Goal: Information Seeking & Learning: Check status

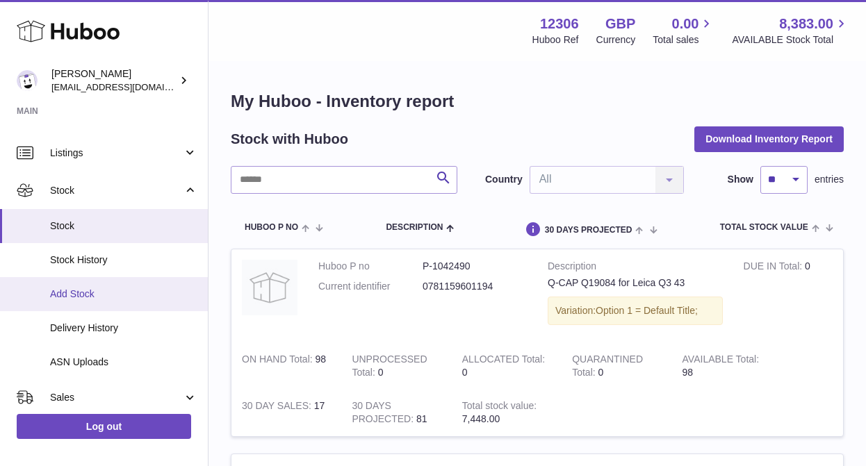
scroll to position [110, 0]
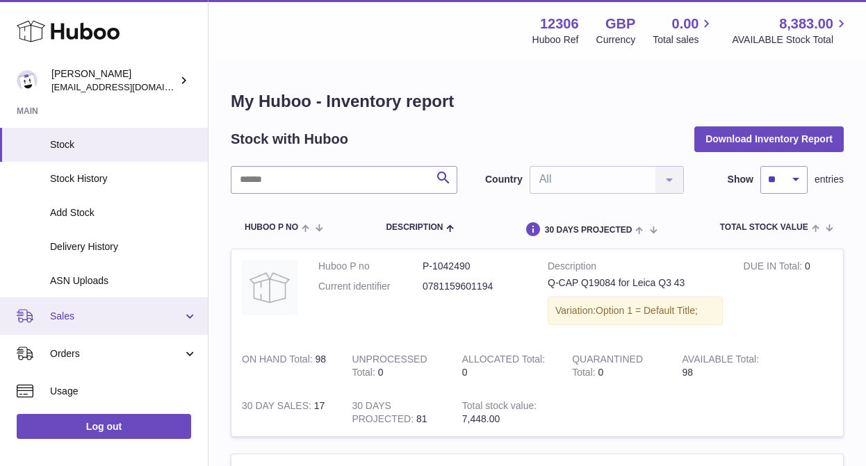
click at [66, 311] on span "Sales" at bounding box center [116, 316] width 133 height 13
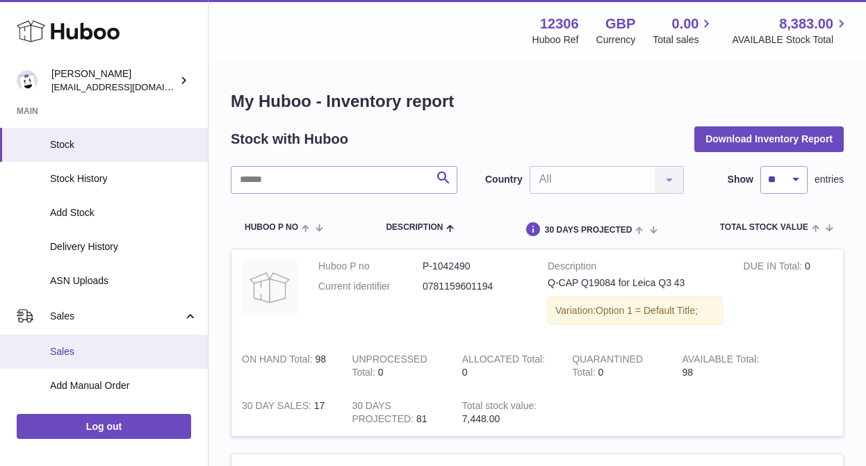
click at [63, 359] on link "Sales" at bounding box center [104, 352] width 208 height 34
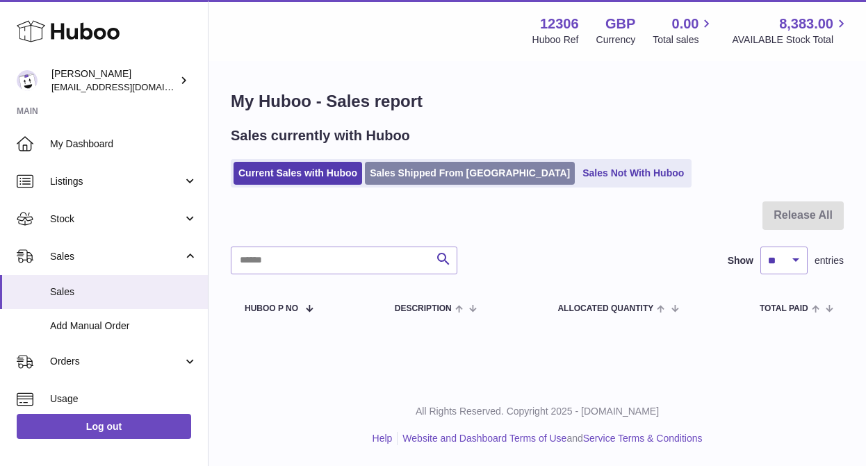
click at [413, 176] on link "Sales Shipped From [GEOGRAPHIC_DATA]" at bounding box center [470, 173] width 210 height 23
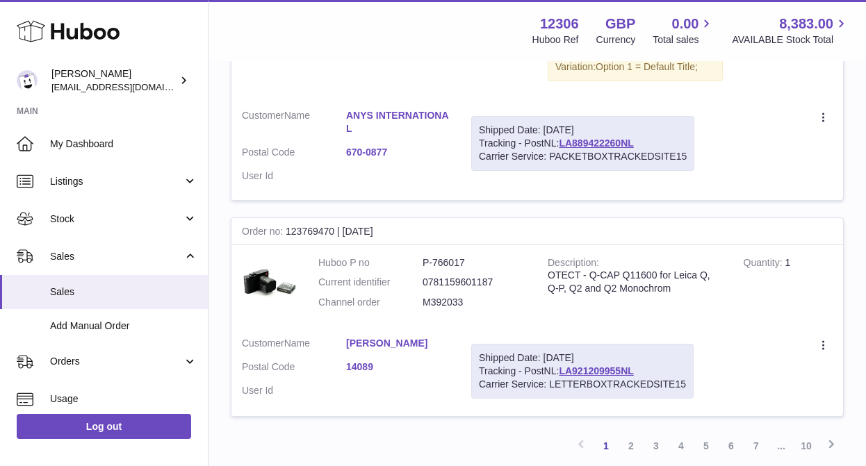
scroll to position [2348, 0]
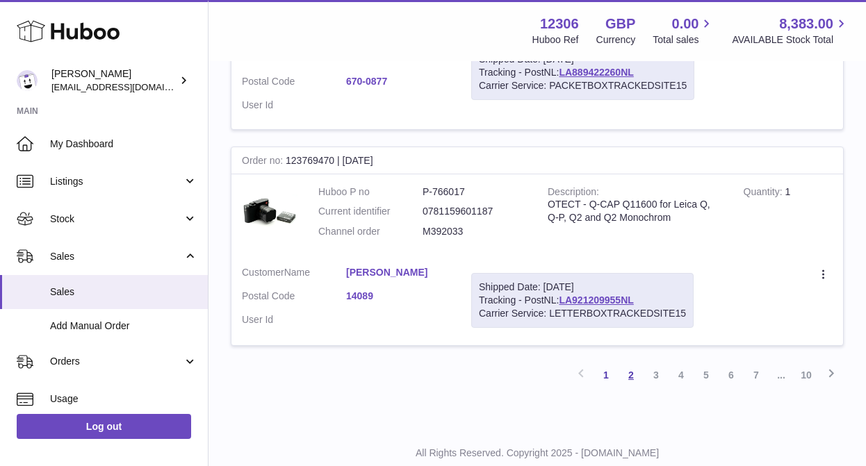
click at [626, 363] on link "2" at bounding box center [630, 375] width 25 height 25
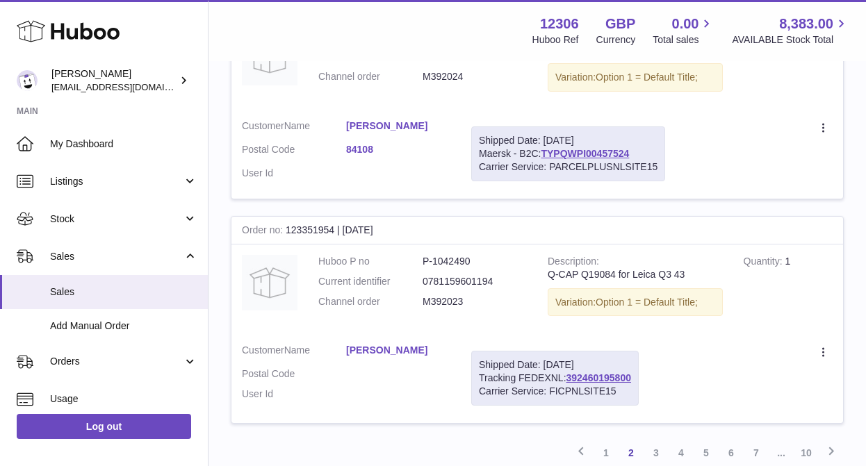
scroll to position [2222, 0]
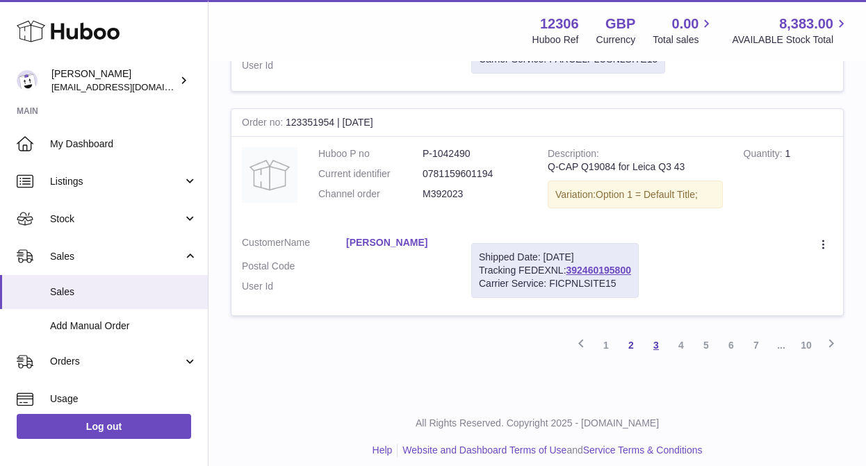
click at [658, 336] on link "3" at bounding box center [655, 345] width 25 height 25
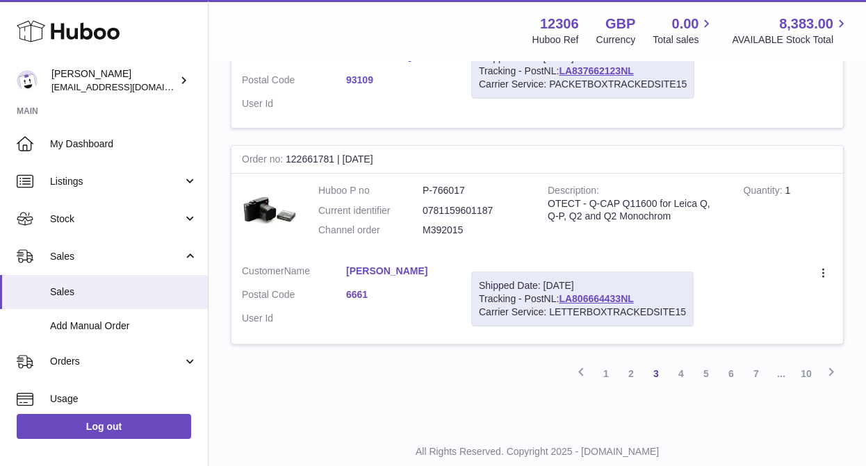
scroll to position [2212, 0]
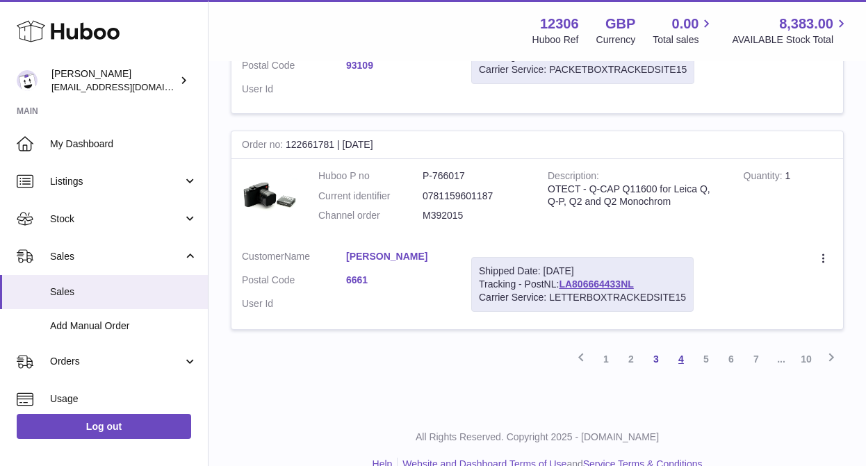
click at [672, 347] on link "4" at bounding box center [680, 359] width 25 height 25
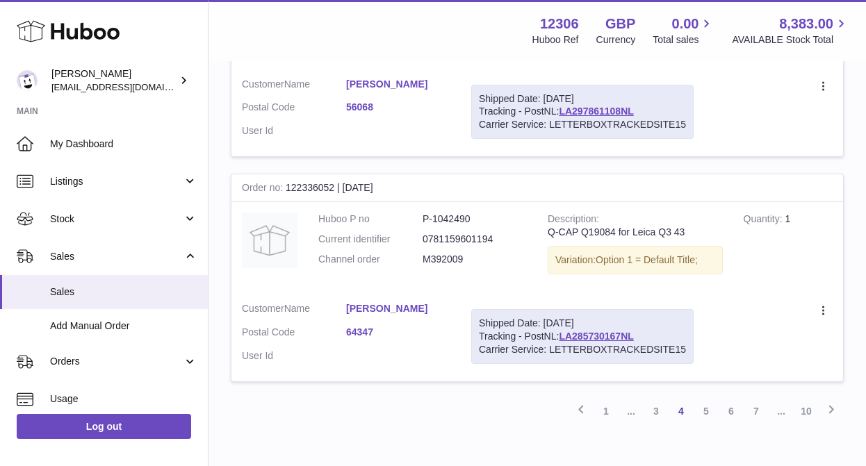
scroll to position [2124, 0]
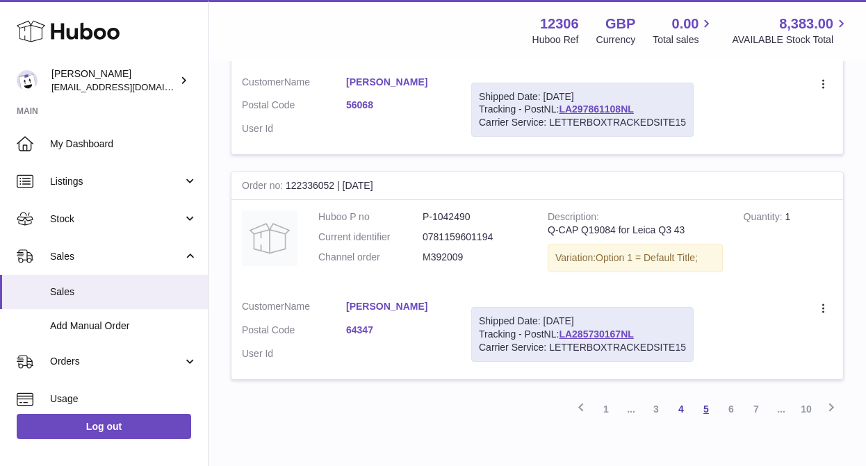
click at [698, 413] on link "5" at bounding box center [705, 409] width 25 height 25
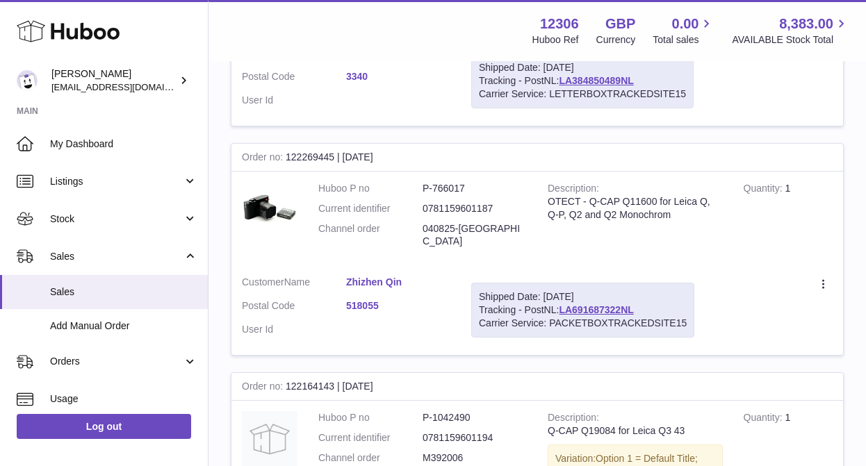
scroll to position [591, 0]
